Goal: Information Seeking & Learning: Learn about a topic

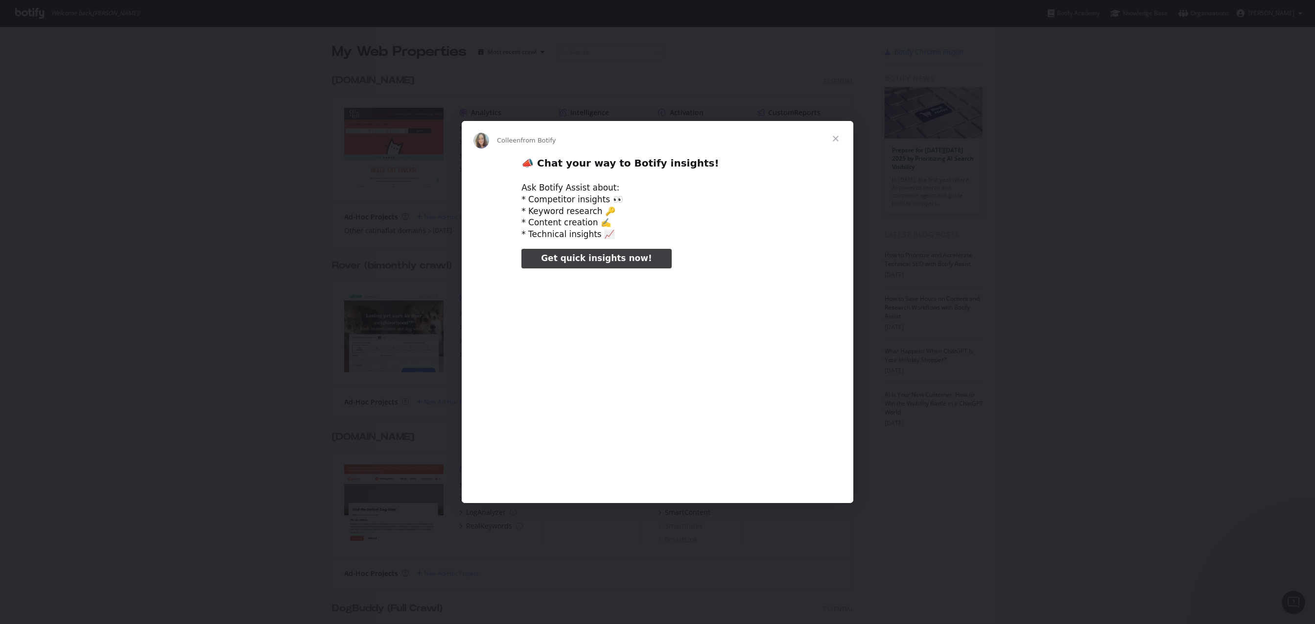
type input "104347"
click at [833, 135] on span "Close" at bounding box center [835, 138] width 35 height 35
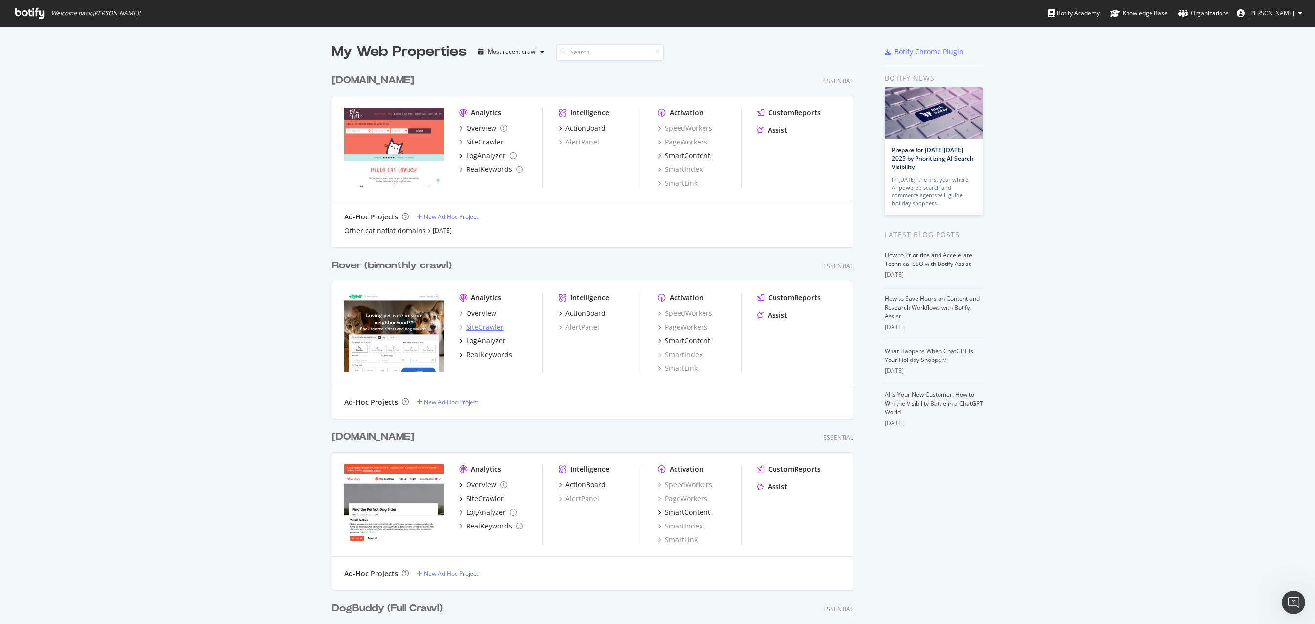
click at [474, 326] on div "SiteCrawler" at bounding box center [485, 327] width 38 height 10
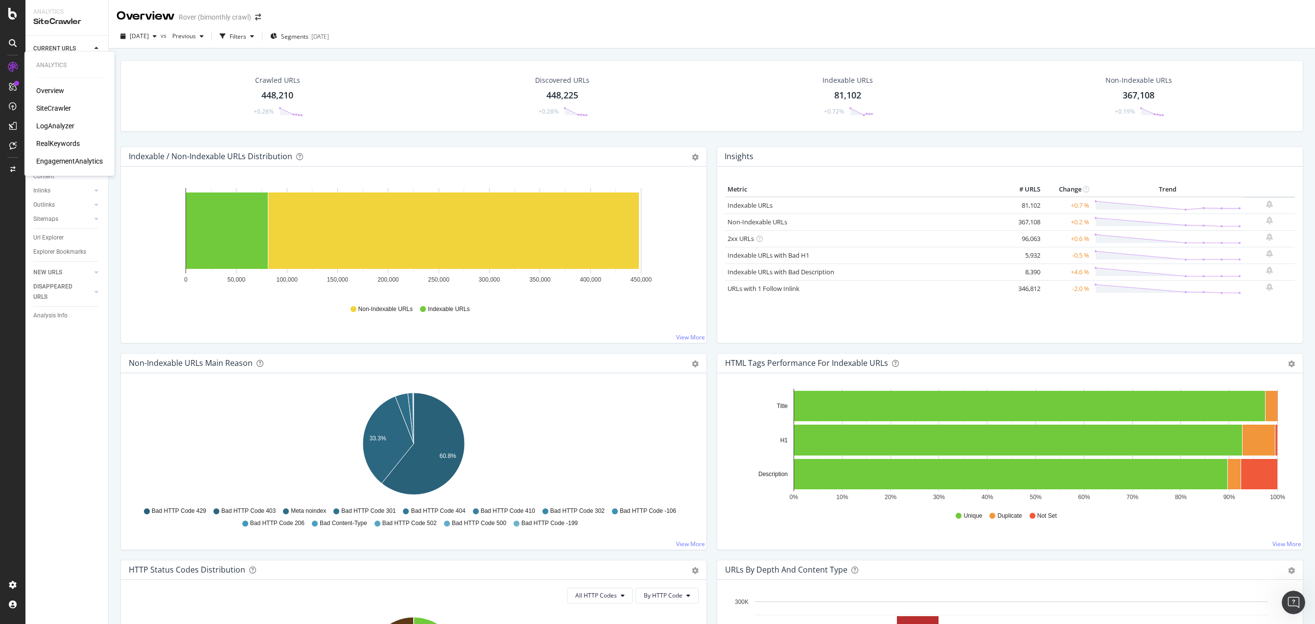
click at [48, 122] on div "LogAnalyzer" at bounding box center [55, 126] width 38 height 10
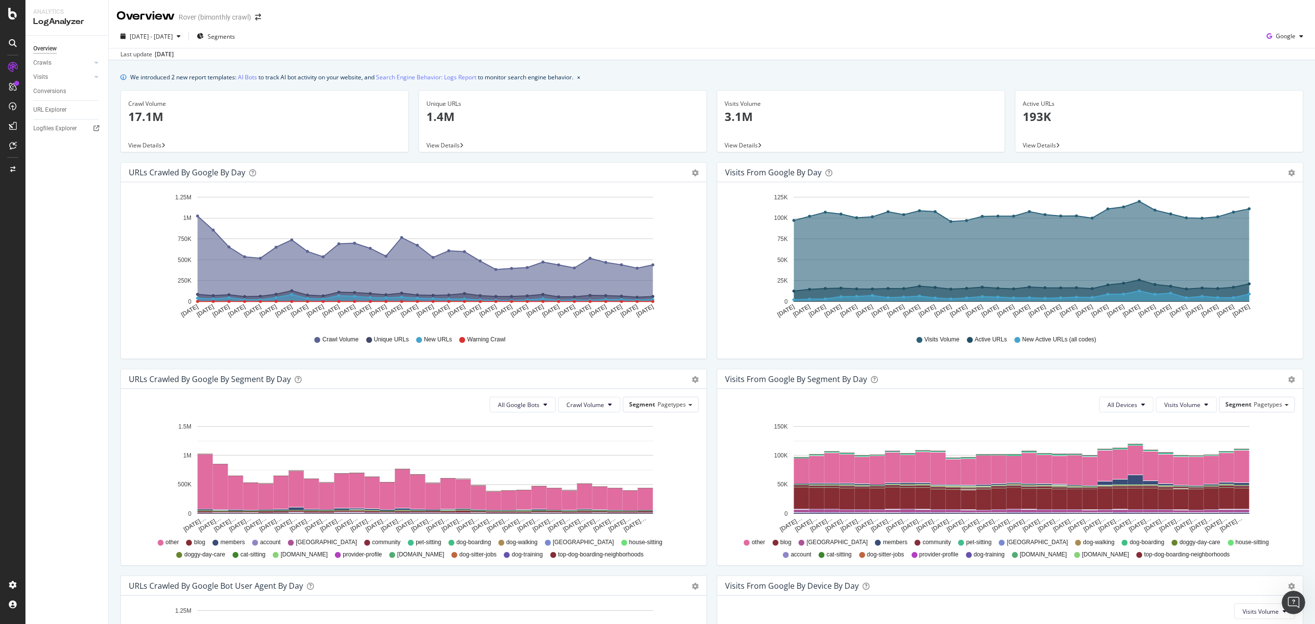
click at [301, 40] on div "[DATE] - [DATE] Segments Google" at bounding box center [712, 38] width 1206 height 20
click at [249, 77] on link "AI Bots" at bounding box center [247, 77] width 19 height 10
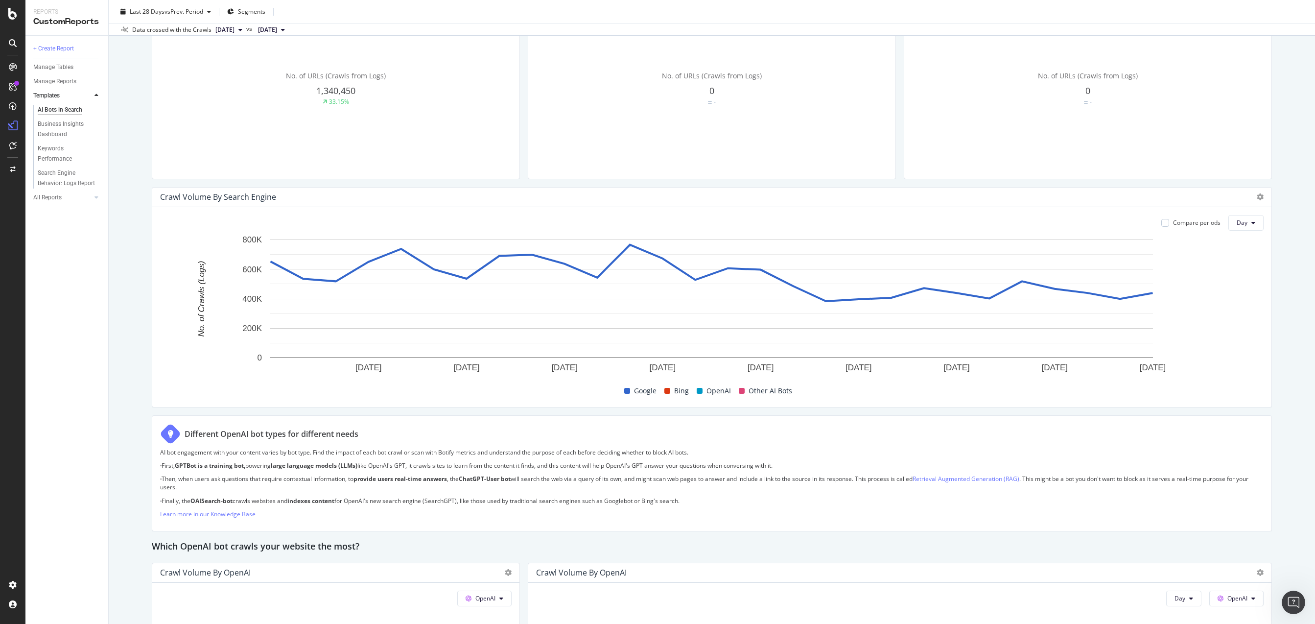
scroll to position [355, 0]
